Goal: Information Seeking & Learning: Learn about a topic

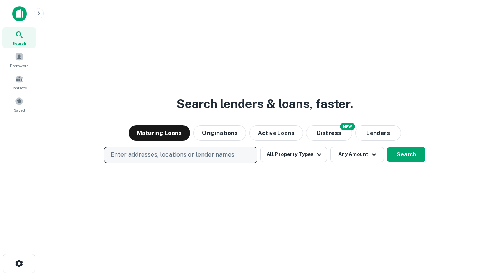
click at [180, 155] on p "Enter addresses, locations or lender names" at bounding box center [173, 154] width 124 height 9
type input "**********"
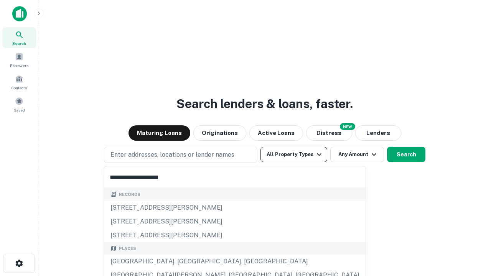
click at [183, 262] on div "[GEOGRAPHIC_DATA], [GEOGRAPHIC_DATA], [GEOGRAPHIC_DATA]" at bounding box center [234, 262] width 261 height 14
click at [294, 155] on button "All Property Types" at bounding box center [294, 154] width 67 height 15
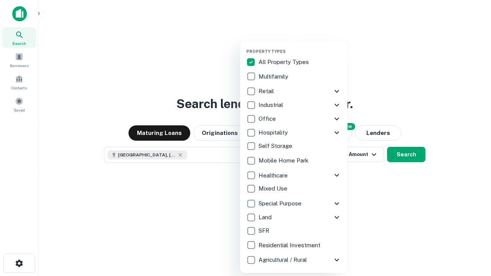
click at [300, 46] on button "button" at bounding box center [299, 46] width 107 height 0
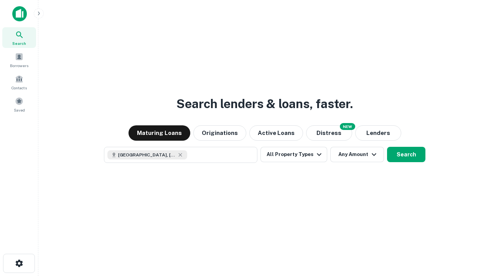
scroll to position [12, 0]
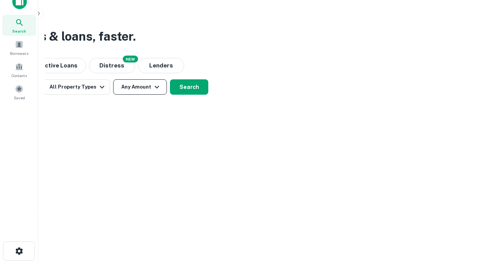
click at [140, 87] on button "Any Amount" at bounding box center [140, 86] width 54 height 15
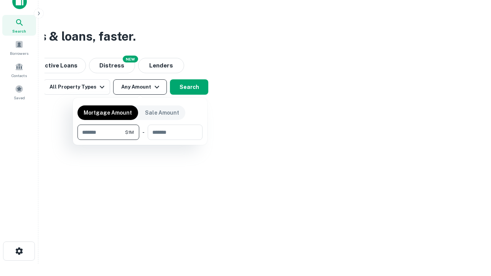
type input "*******"
click at [140, 140] on button "button" at bounding box center [140, 140] width 125 height 0
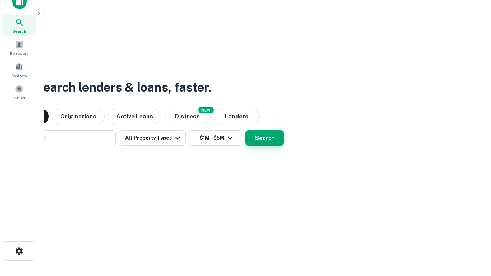
click at [246, 130] on button "Search" at bounding box center [265, 137] width 38 height 15
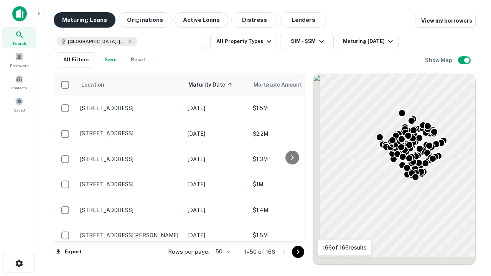
click at [84, 20] on button "Maturing Loans" at bounding box center [85, 19] width 62 height 15
